Goal: Task Accomplishment & Management: Use online tool/utility

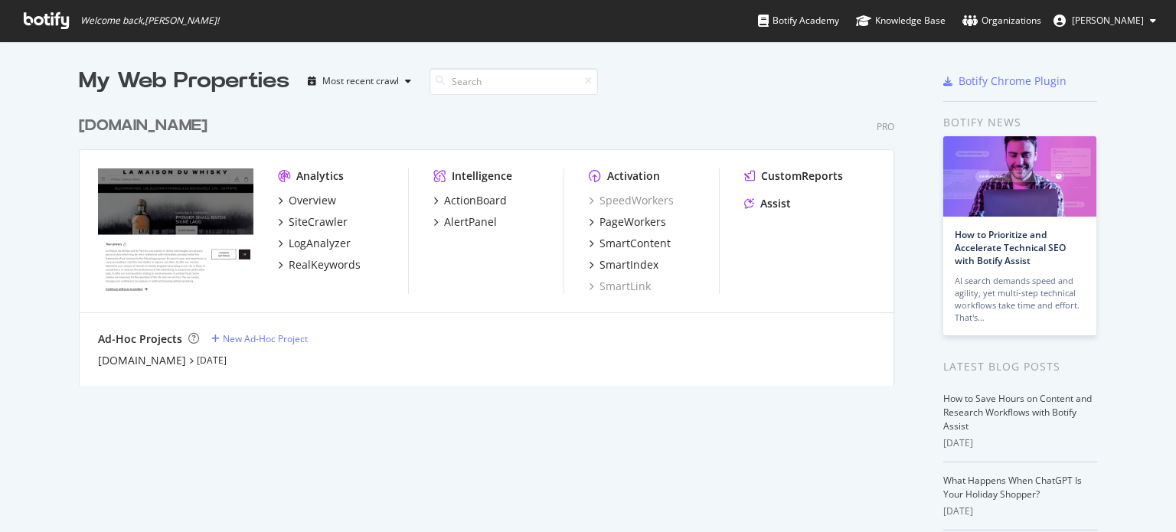
scroll to position [521, 1153]
drag, startPoint x: 0, startPoint y: 0, endPoint x: 306, endPoint y: 215, distance: 374.4
click at [306, 215] on div "SiteCrawler" at bounding box center [318, 221] width 59 height 15
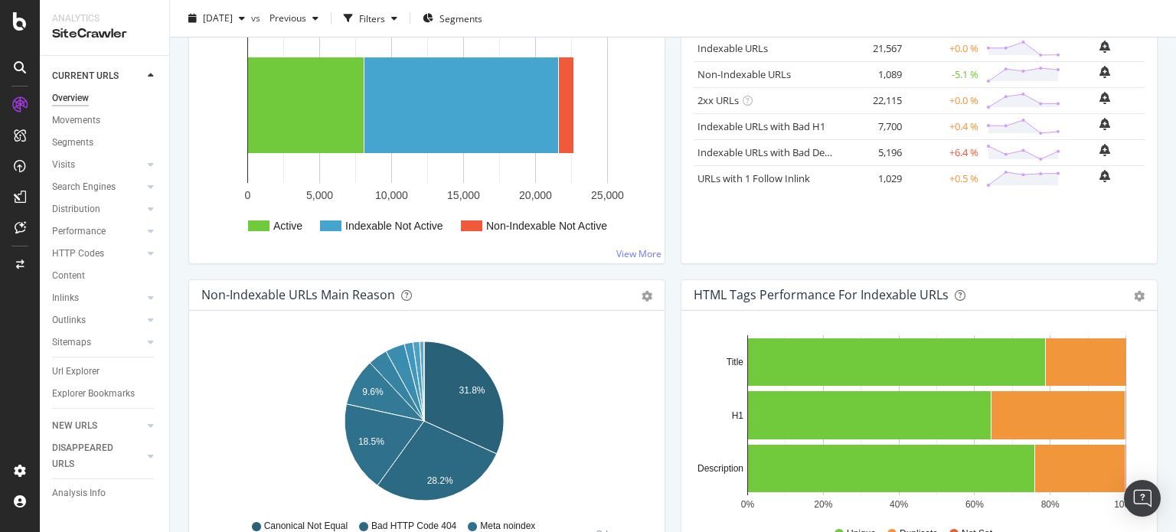
scroll to position [254, 0]
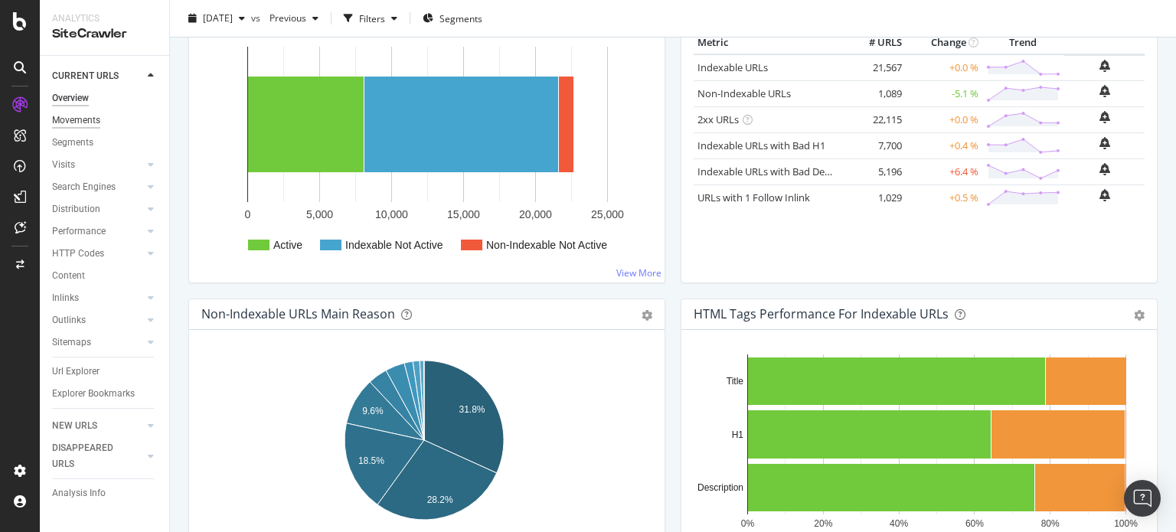
click at [80, 116] on div "Movements" at bounding box center [76, 121] width 48 height 16
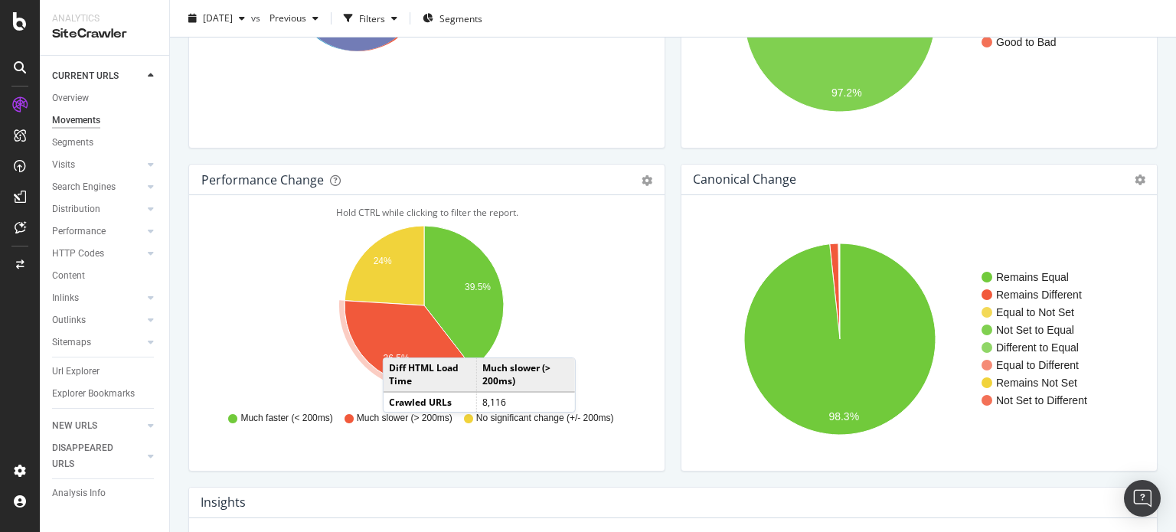
click at [398, 342] on icon "A chart." at bounding box center [409, 343] width 129 height 84
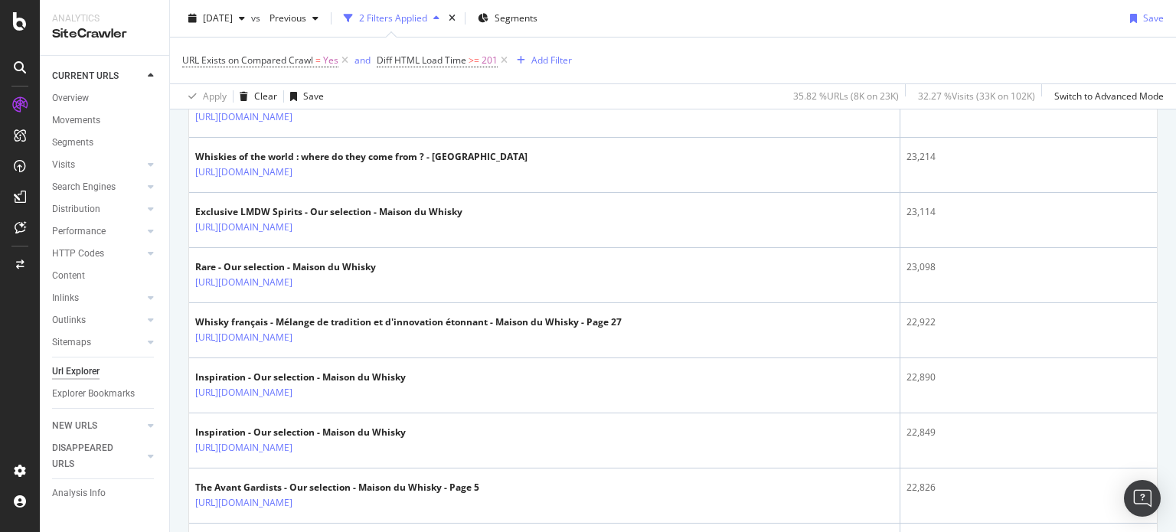
scroll to position [2027, 0]
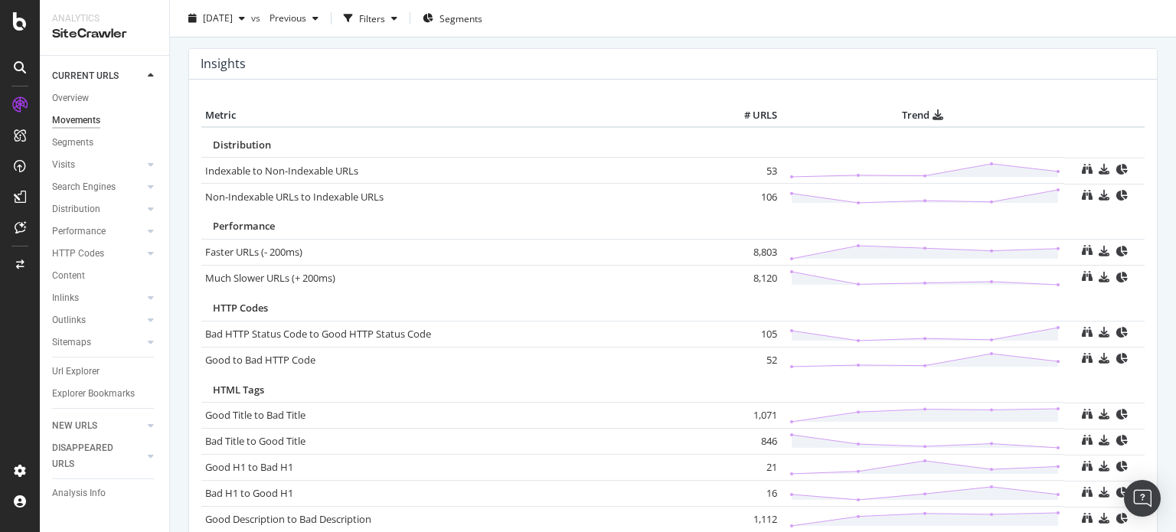
scroll to position [692, 0]
click at [76, 173] on div "ActionBoard" at bounding box center [87, 172] width 60 height 15
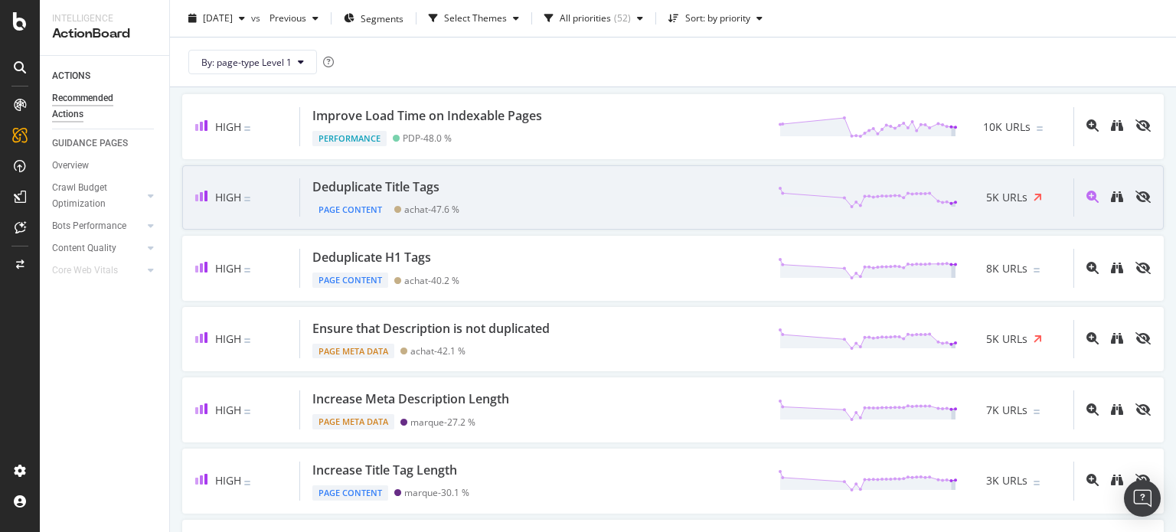
scroll to position [181, 0]
click at [386, 259] on div "Deduplicate H1 Tags" at bounding box center [371, 256] width 119 height 18
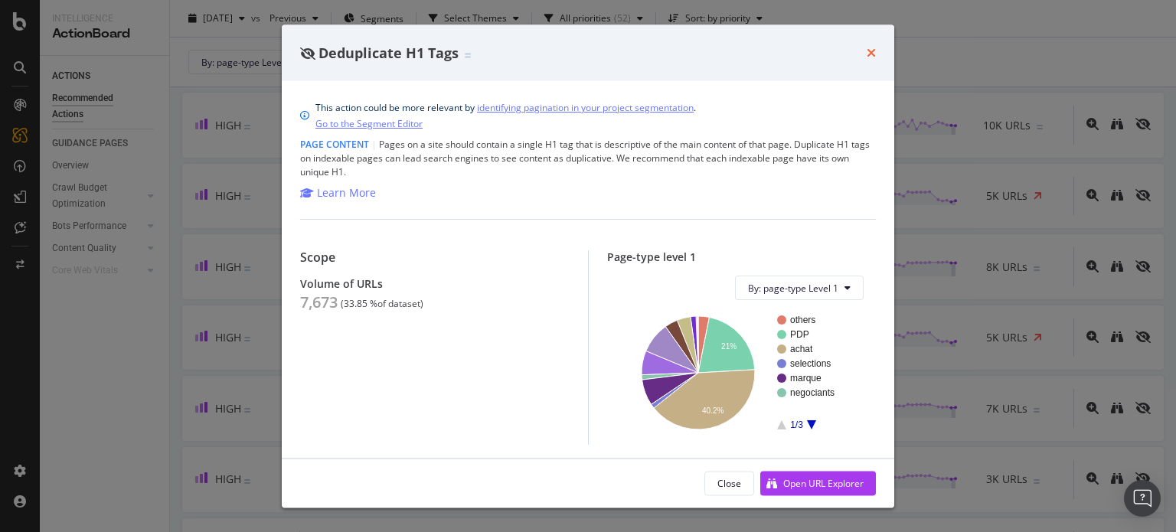
click at [872, 54] on icon "times" at bounding box center [871, 53] width 9 height 12
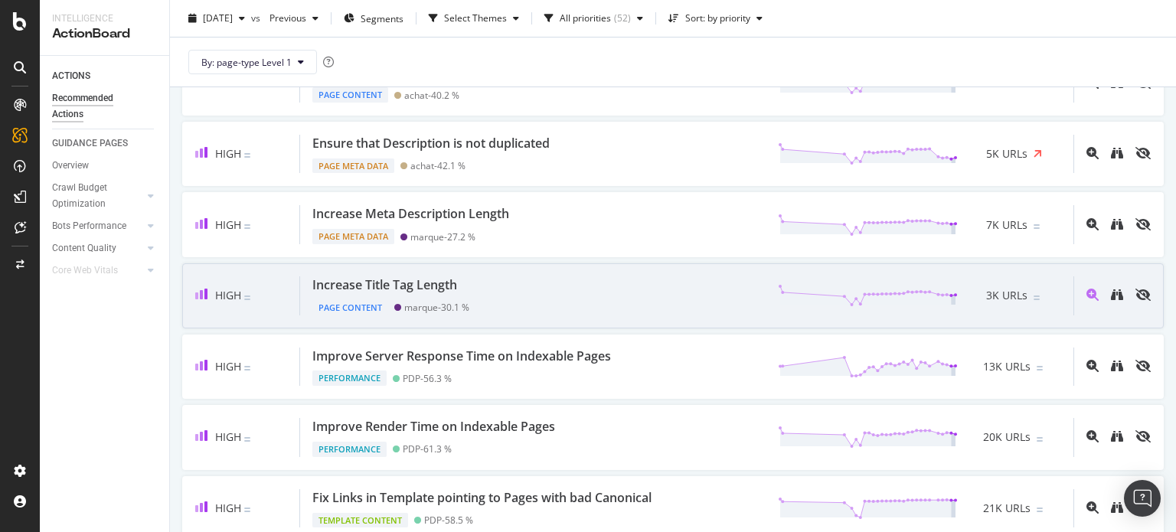
scroll to position [366, 0]
